Goal: Task Accomplishment & Management: Use online tool/utility

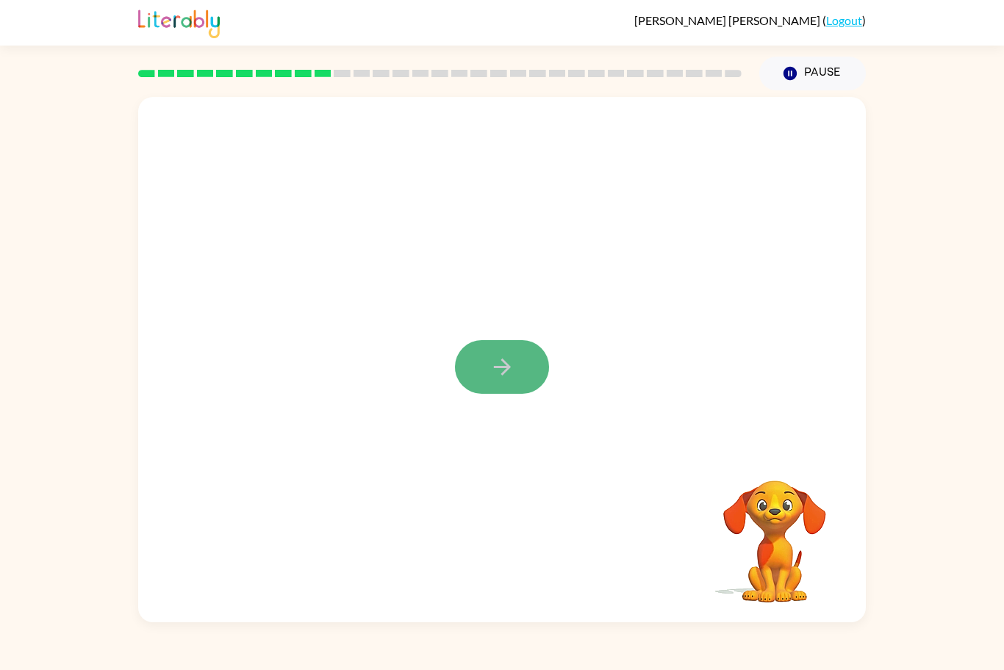
click at [510, 374] on icon "button" at bounding box center [502, 367] width 26 height 26
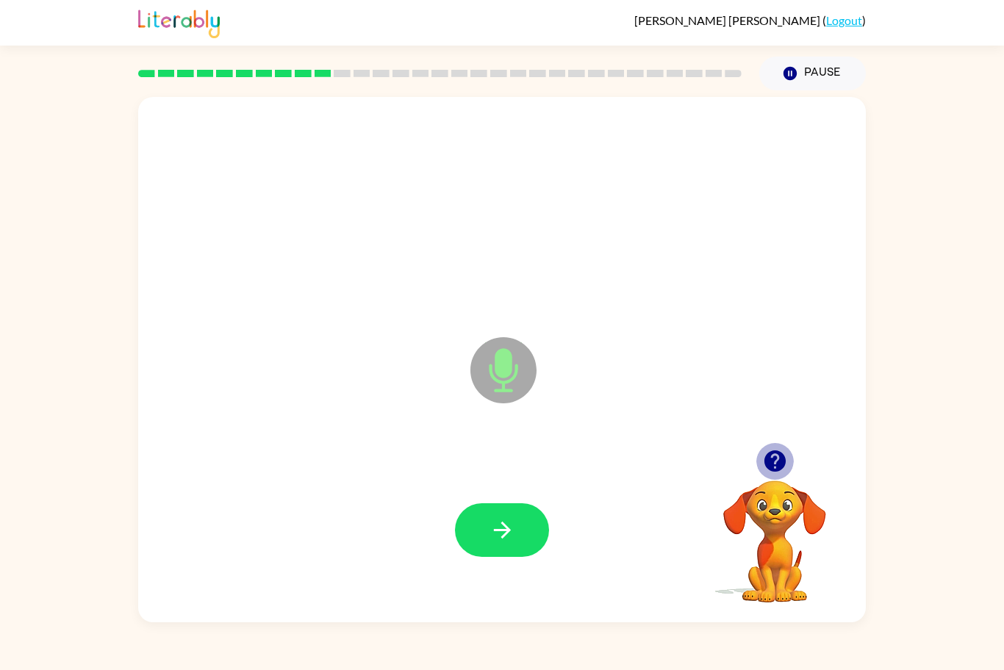
click at [776, 459] on icon "button" at bounding box center [774, 461] width 21 height 21
click at [778, 454] on icon "button" at bounding box center [774, 461] width 21 height 21
click at [775, 462] on icon "button" at bounding box center [775, 461] width 26 height 26
click at [500, 536] on icon "button" at bounding box center [502, 530] width 26 height 26
click at [500, 537] on icon "button" at bounding box center [502, 530] width 26 height 26
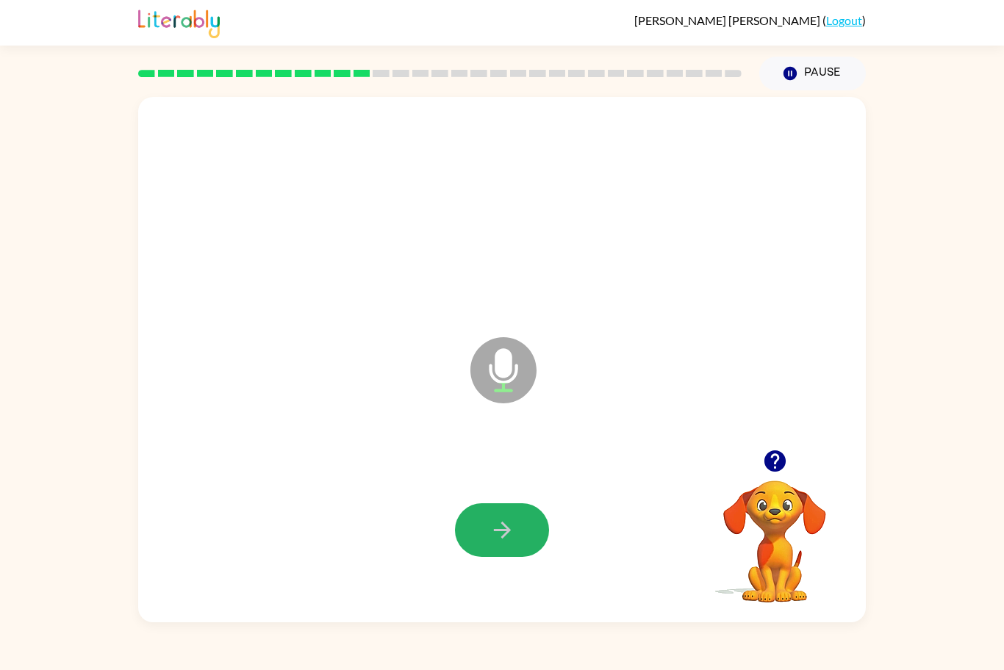
click at [500, 537] on icon "button" at bounding box center [502, 530] width 26 height 26
click at [492, 527] on icon "button" at bounding box center [502, 530] width 26 height 26
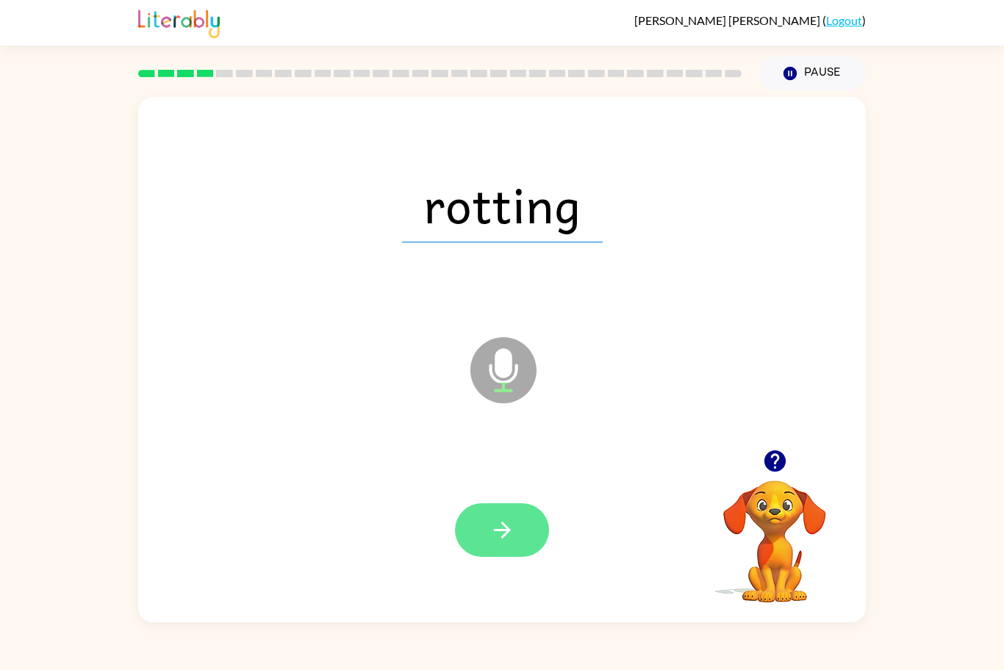
click at [502, 538] on icon "button" at bounding box center [501, 530] width 17 height 17
click at [504, 550] on button "button" at bounding box center [502, 530] width 94 height 54
click at [501, 537] on icon "button" at bounding box center [501, 530] width 17 height 17
click at [517, 541] on button "button" at bounding box center [502, 530] width 94 height 54
click at [496, 528] on icon "button" at bounding box center [502, 530] width 26 height 26
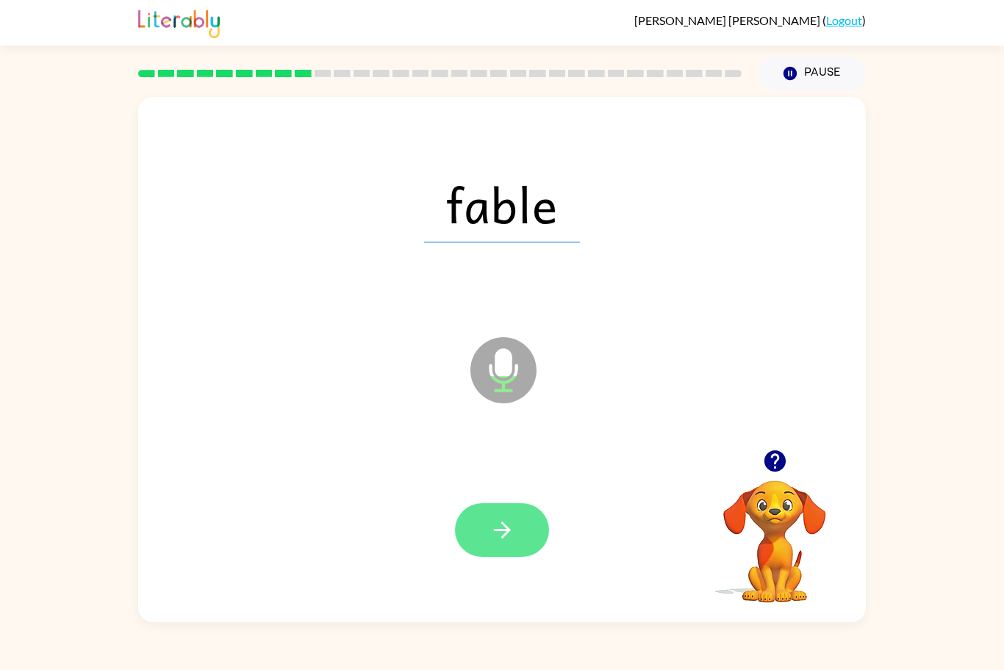
click at [494, 533] on icon "button" at bounding box center [502, 530] width 26 height 26
click at [520, 537] on button "button" at bounding box center [502, 530] width 94 height 54
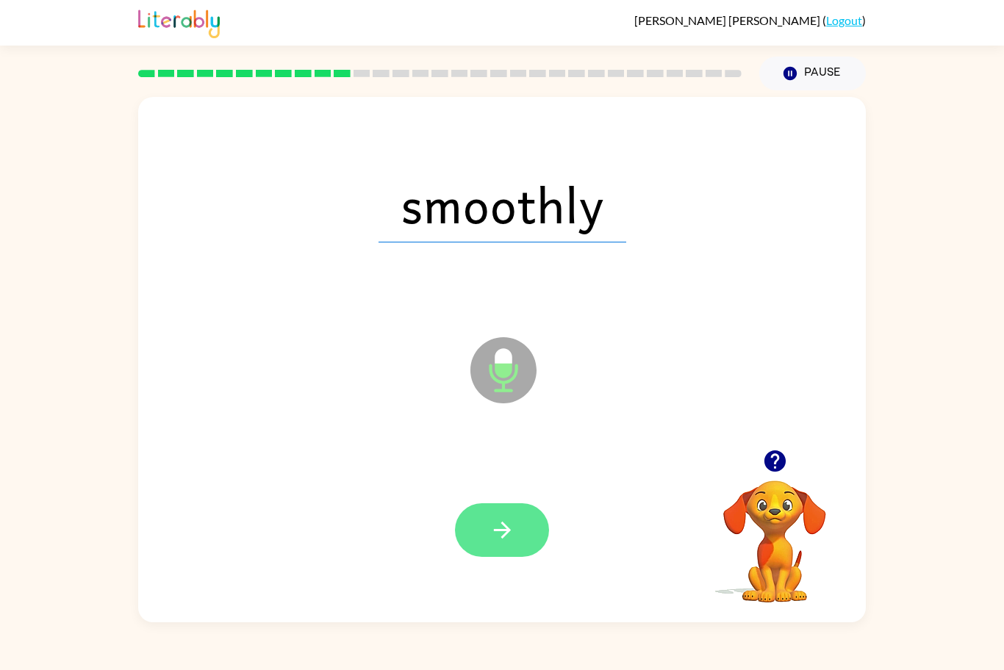
click at [516, 531] on button "button" at bounding box center [502, 530] width 94 height 54
click at [517, 528] on button "button" at bounding box center [502, 530] width 94 height 54
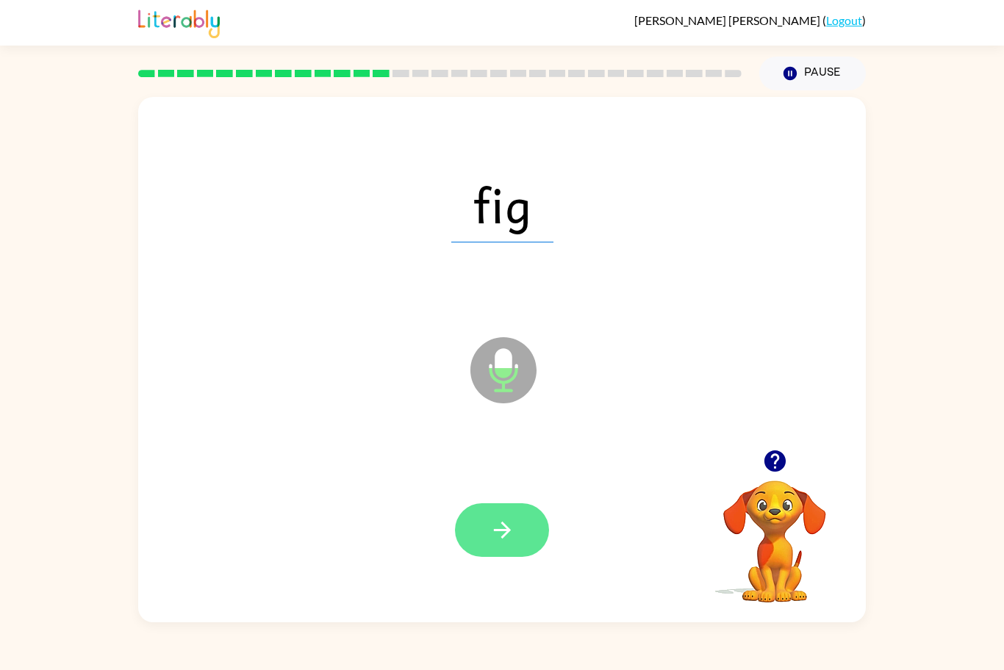
click at [509, 527] on icon "button" at bounding box center [502, 530] width 26 height 26
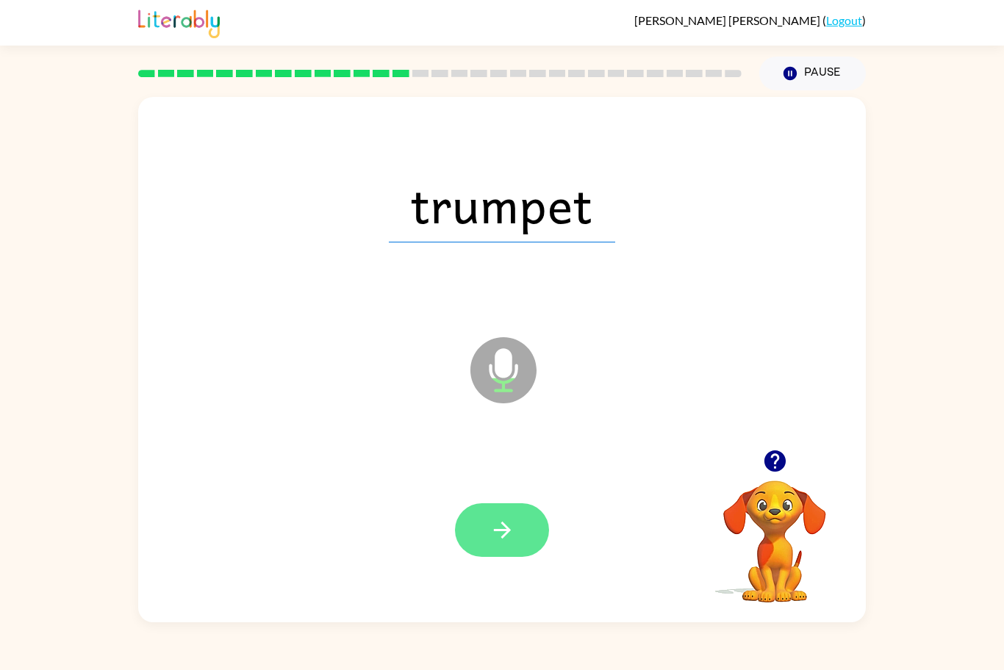
click at [522, 554] on button "button" at bounding box center [502, 530] width 94 height 54
click at [522, 530] on button "button" at bounding box center [502, 530] width 94 height 54
click at [504, 531] on icon "button" at bounding box center [502, 530] width 26 height 26
click at [525, 534] on button "button" at bounding box center [502, 530] width 94 height 54
click at [497, 535] on icon "button" at bounding box center [502, 530] width 26 height 26
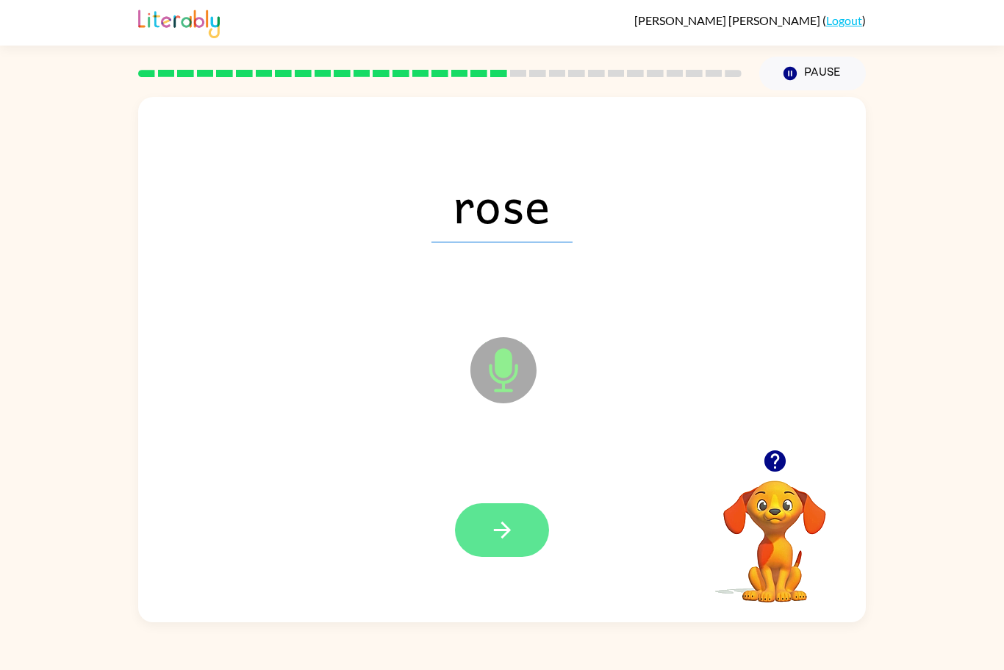
click at [525, 524] on button "button" at bounding box center [502, 530] width 94 height 54
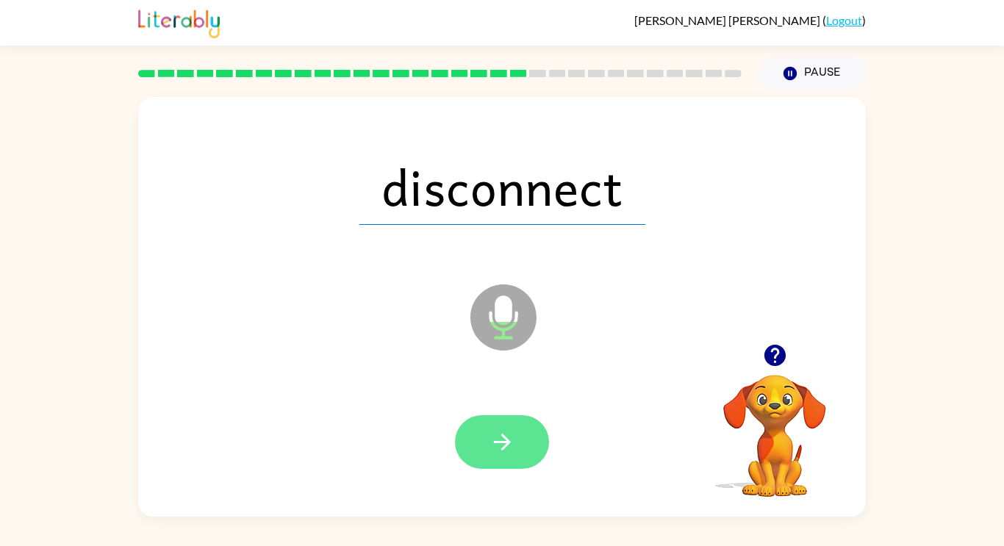
click at [533, 448] on button "button" at bounding box center [502, 442] width 94 height 54
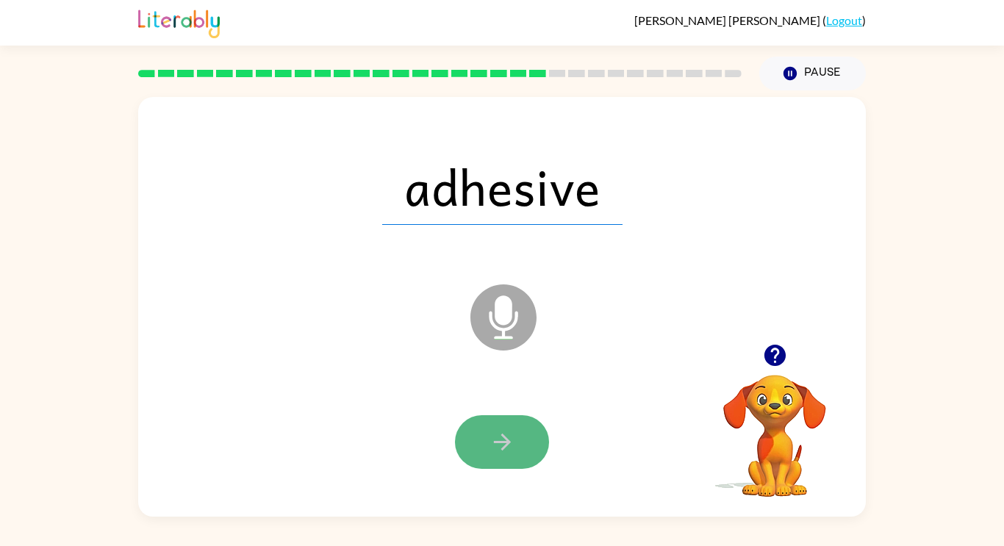
click at [493, 467] on button "button" at bounding box center [502, 442] width 94 height 54
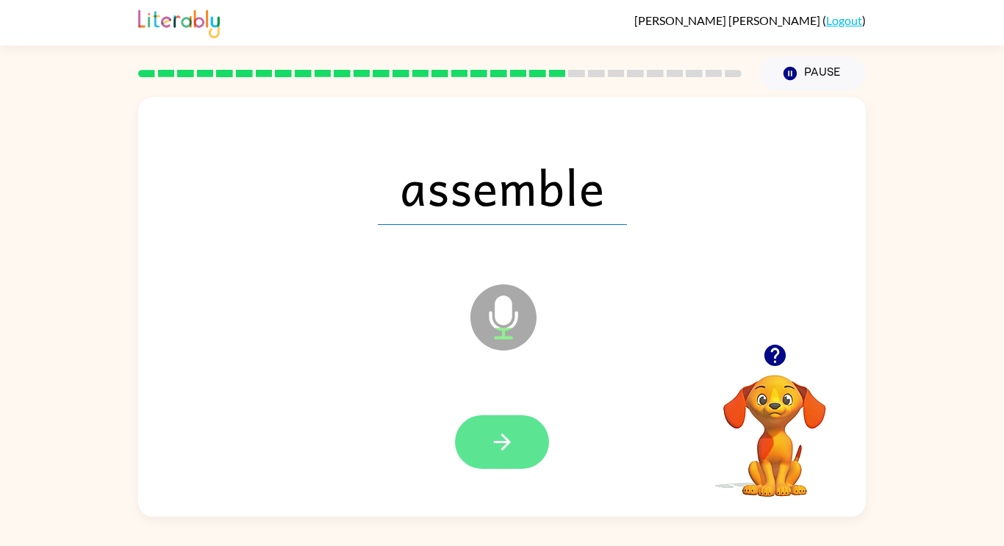
click at [525, 427] on button "button" at bounding box center [502, 442] width 94 height 54
click at [520, 442] on button "button" at bounding box center [502, 442] width 94 height 54
click at [508, 441] on icon "button" at bounding box center [501, 442] width 17 height 17
click at [507, 439] on icon "button" at bounding box center [501, 442] width 17 height 17
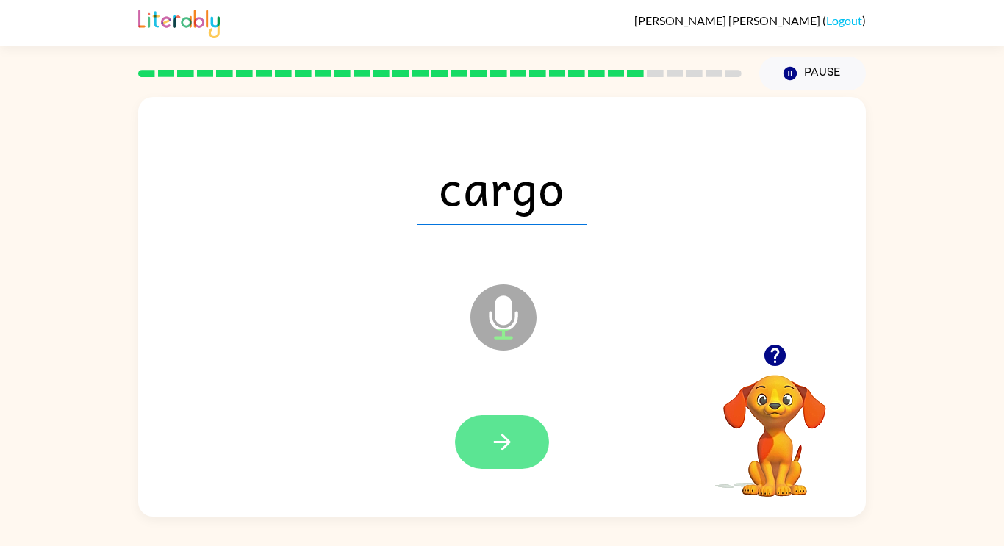
click at [520, 435] on button "button" at bounding box center [502, 442] width 94 height 54
click at [518, 437] on button "button" at bounding box center [502, 442] width 94 height 54
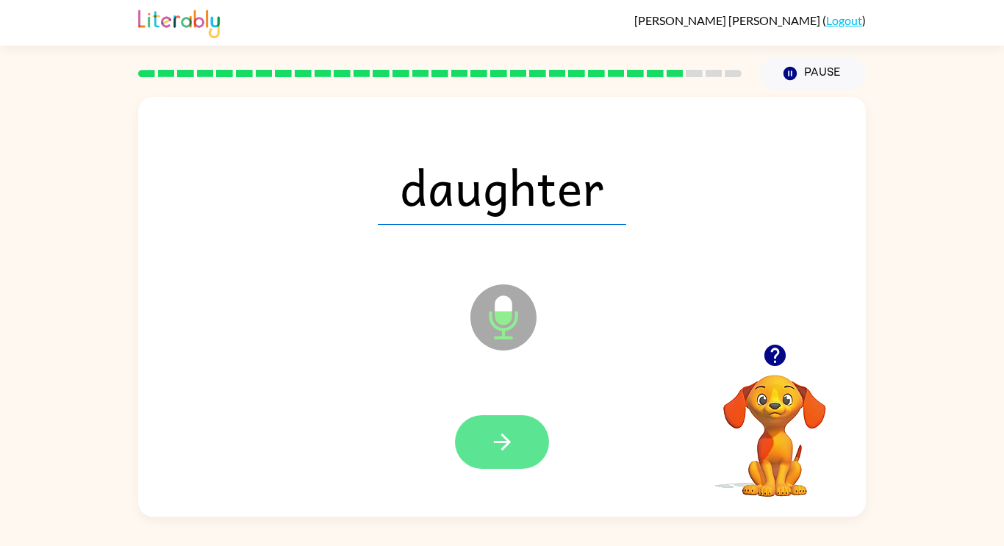
click at [506, 439] on icon "button" at bounding box center [501, 442] width 17 height 17
click at [510, 434] on icon "button" at bounding box center [502, 442] width 26 height 26
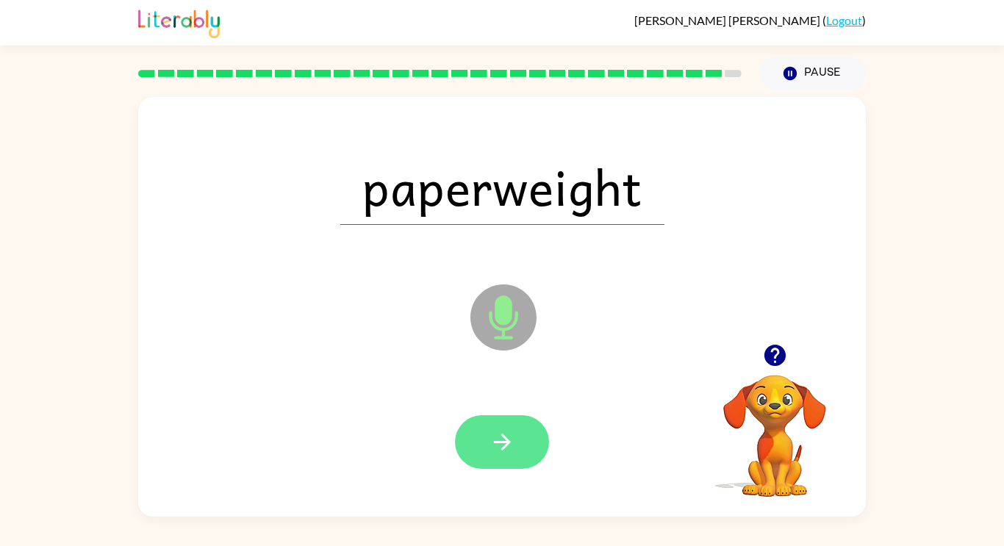
click at [499, 442] on icon "button" at bounding box center [501, 442] width 17 height 17
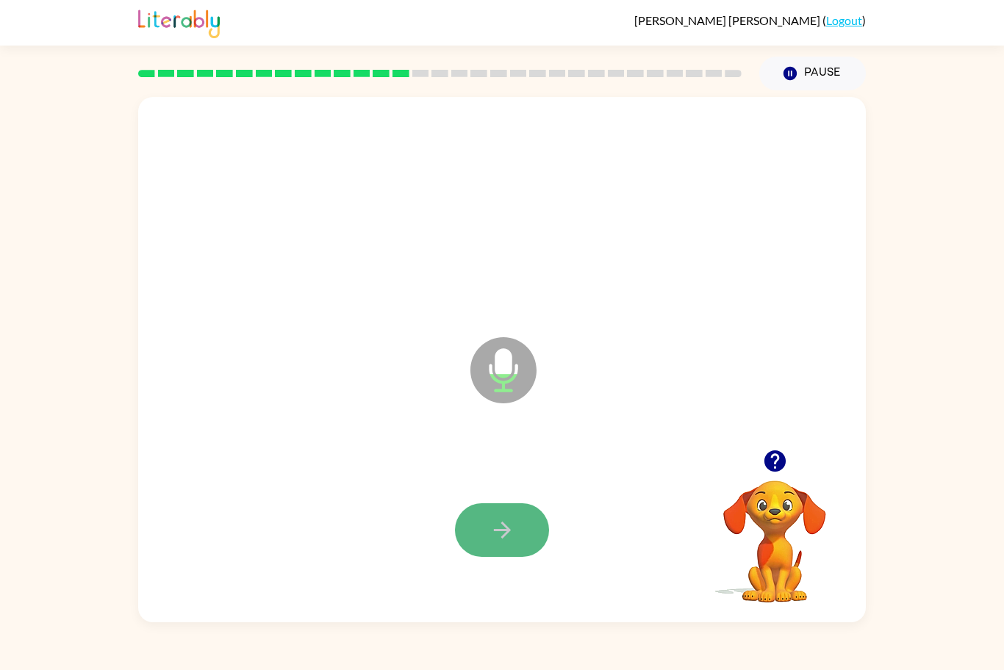
click at [509, 532] on icon "button" at bounding box center [502, 530] width 26 height 26
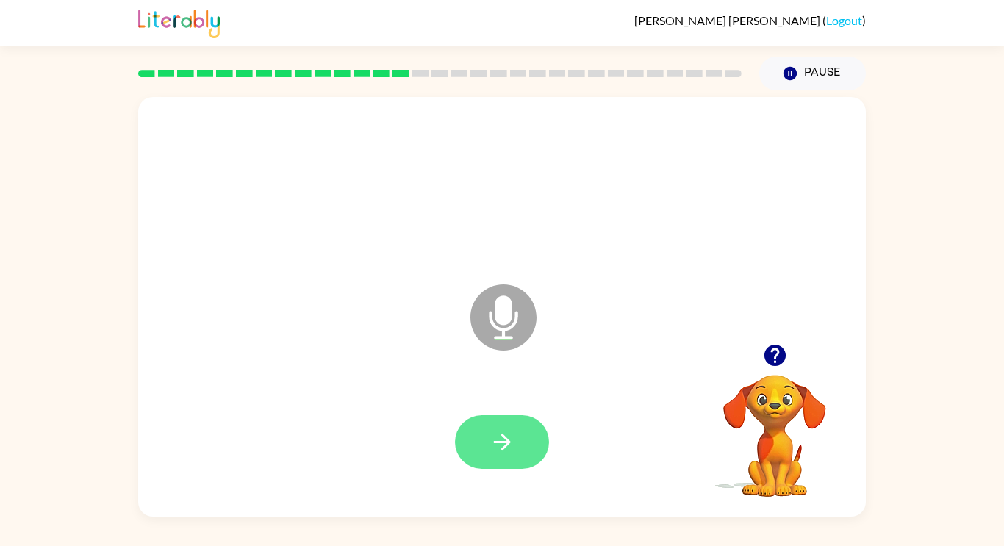
click at [467, 459] on button "button" at bounding box center [502, 442] width 94 height 54
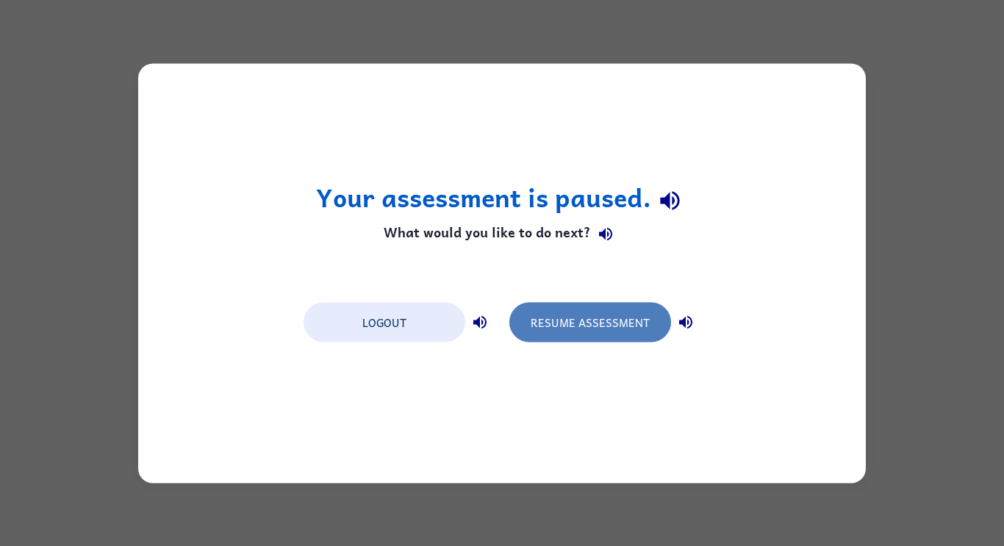
click at [566, 309] on button "Resume Assessment" at bounding box center [590, 322] width 162 height 40
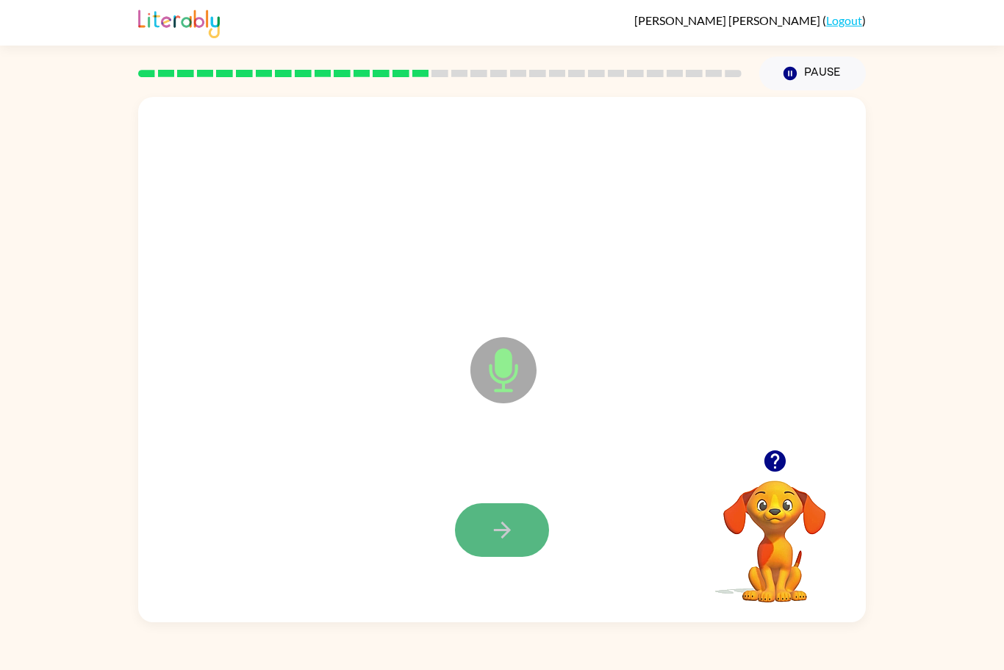
click at [495, 539] on icon "button" at bounding box center [502, 530] width 26 height 26
